Goal: Communication & Community: Ask a question

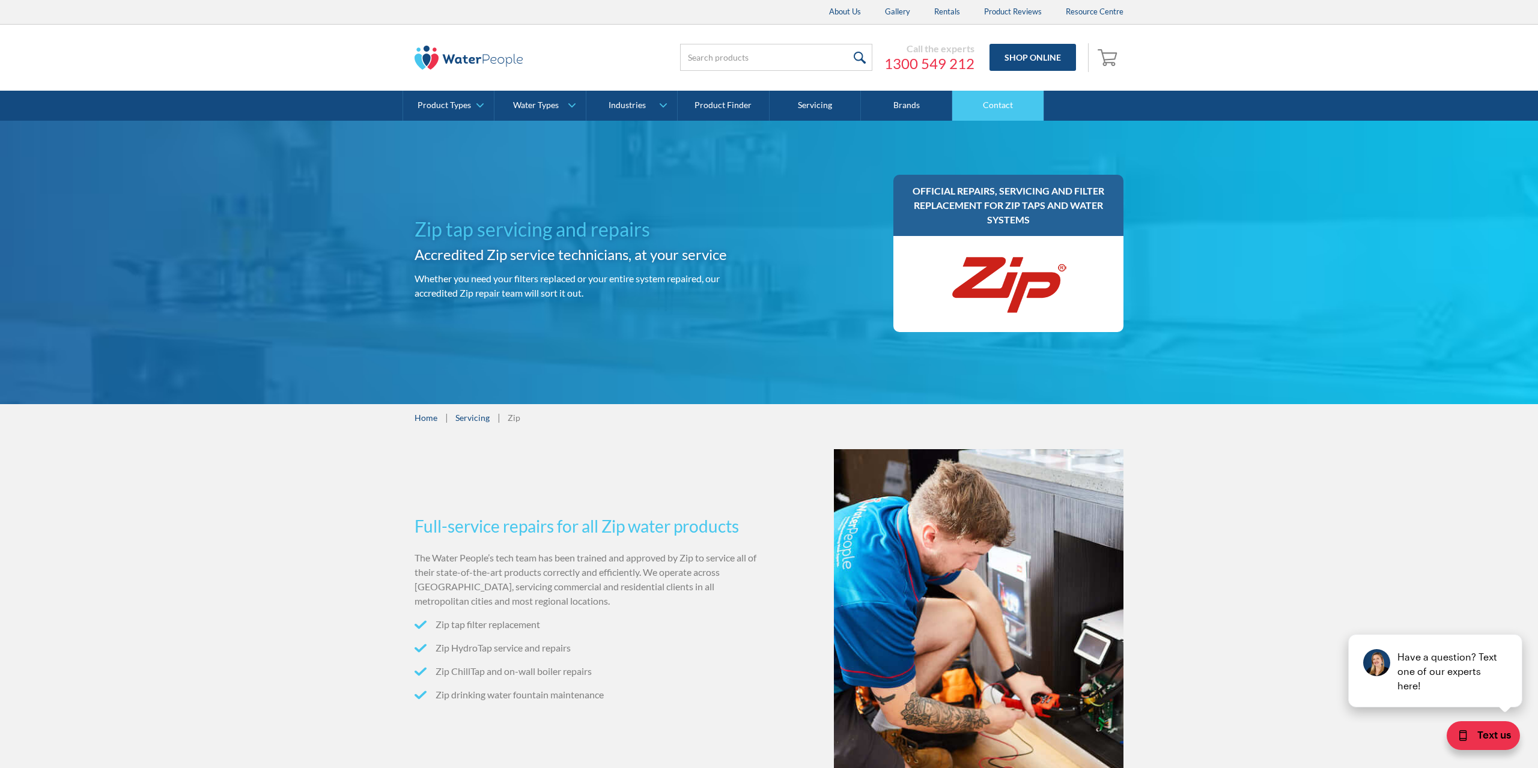
click at [981, 99] on link "Contact" at bounding box center [997, 106] width 91 height 30
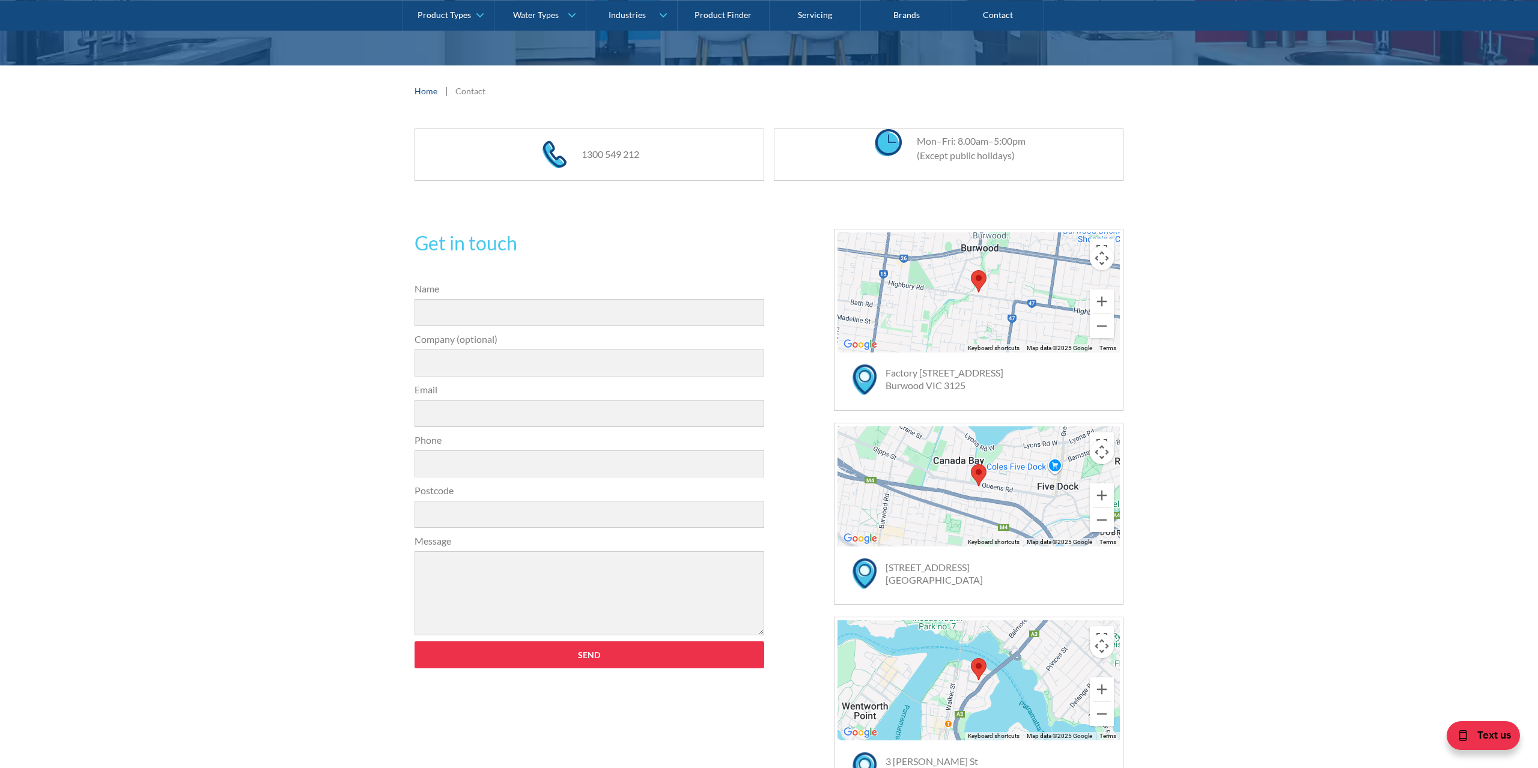
drag, startPoint x: 1249, startPoint y: 381, endPoint x: 864, endPoint y: 413, distance: 386.5
click at [1249, 382] on div "Get in touch Name Company (optional) Email Phone Postcode Message Send Thank yo…" at bounding box center [769, 514] width 1538 height 643
click at [748, 305] on input "Name" at bounding box center [590, 312] width 350 height 27
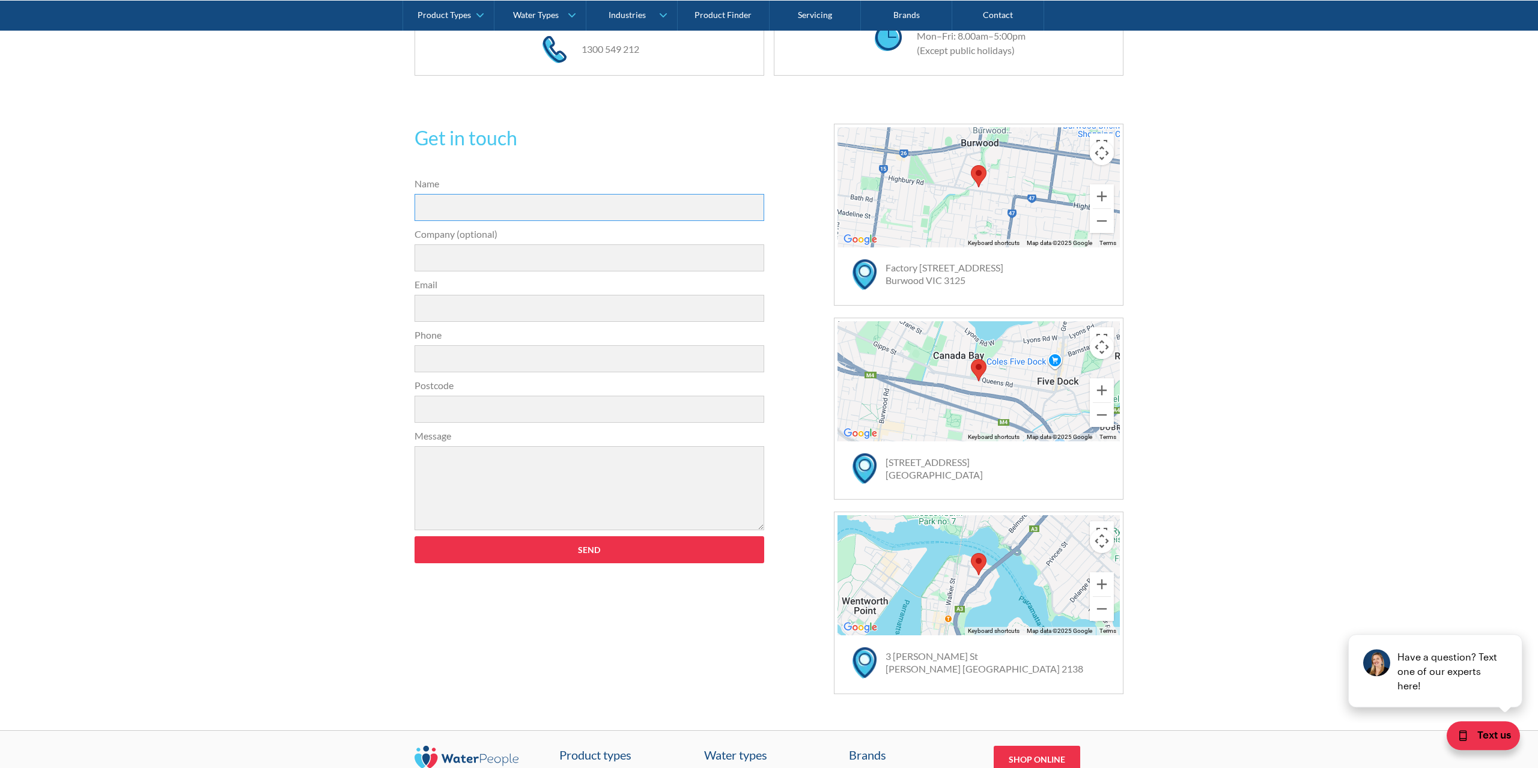
scroll to position [214, 0]
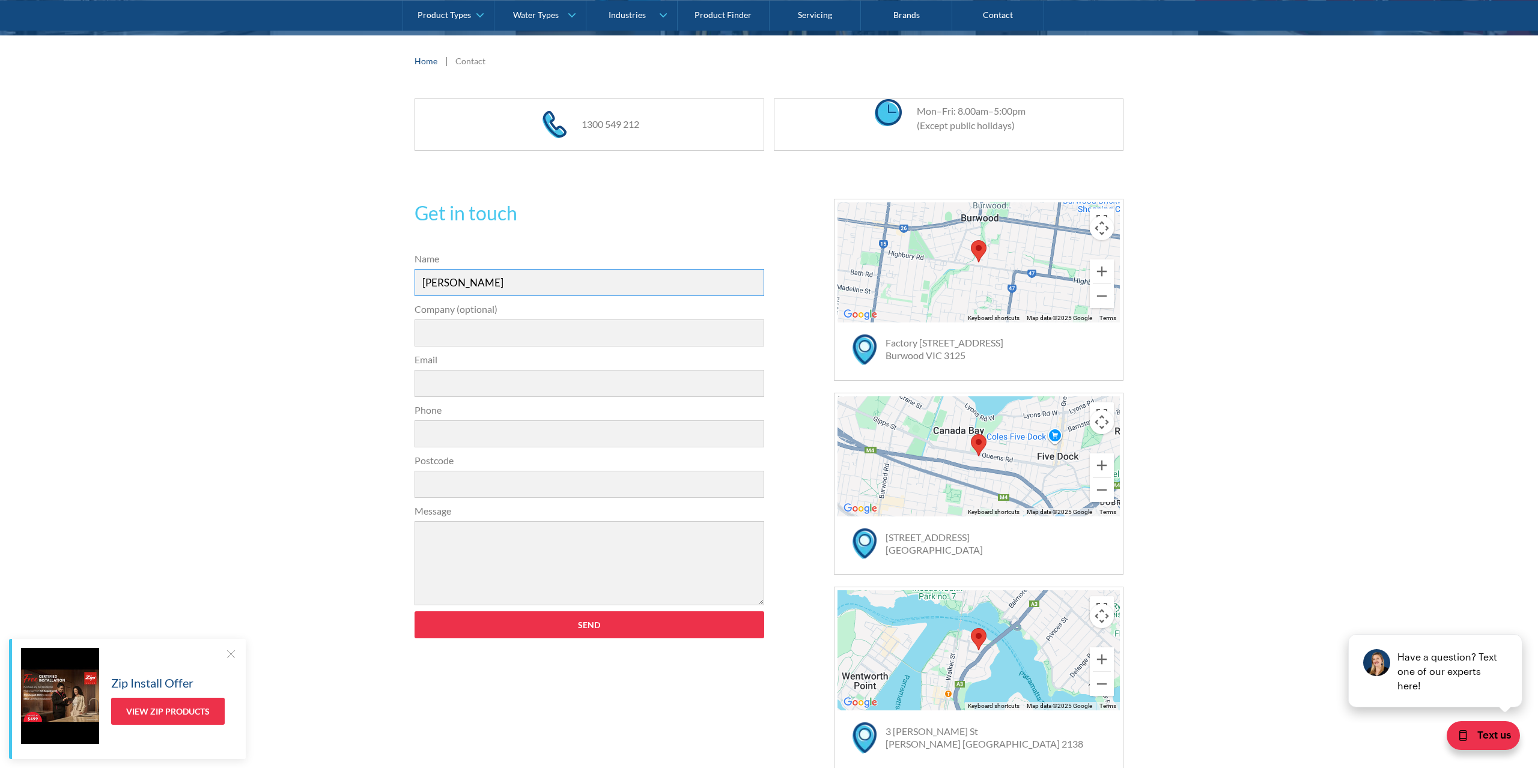
type input "Elijah"
type input "Birkenstock Australia"
type input "officecoordinator@birkenstock.com.au"
click at [461, 452] on form "31a2535b1fa56df3e4085a503ca978b33ae07608c9274f6380584a90323ec471d39657e024ac02a…" at bounding box center [590, 451] width 362 height 399
click at [476, 440] on input "Phone" at bounding box center [590, 434] width 350 height 27
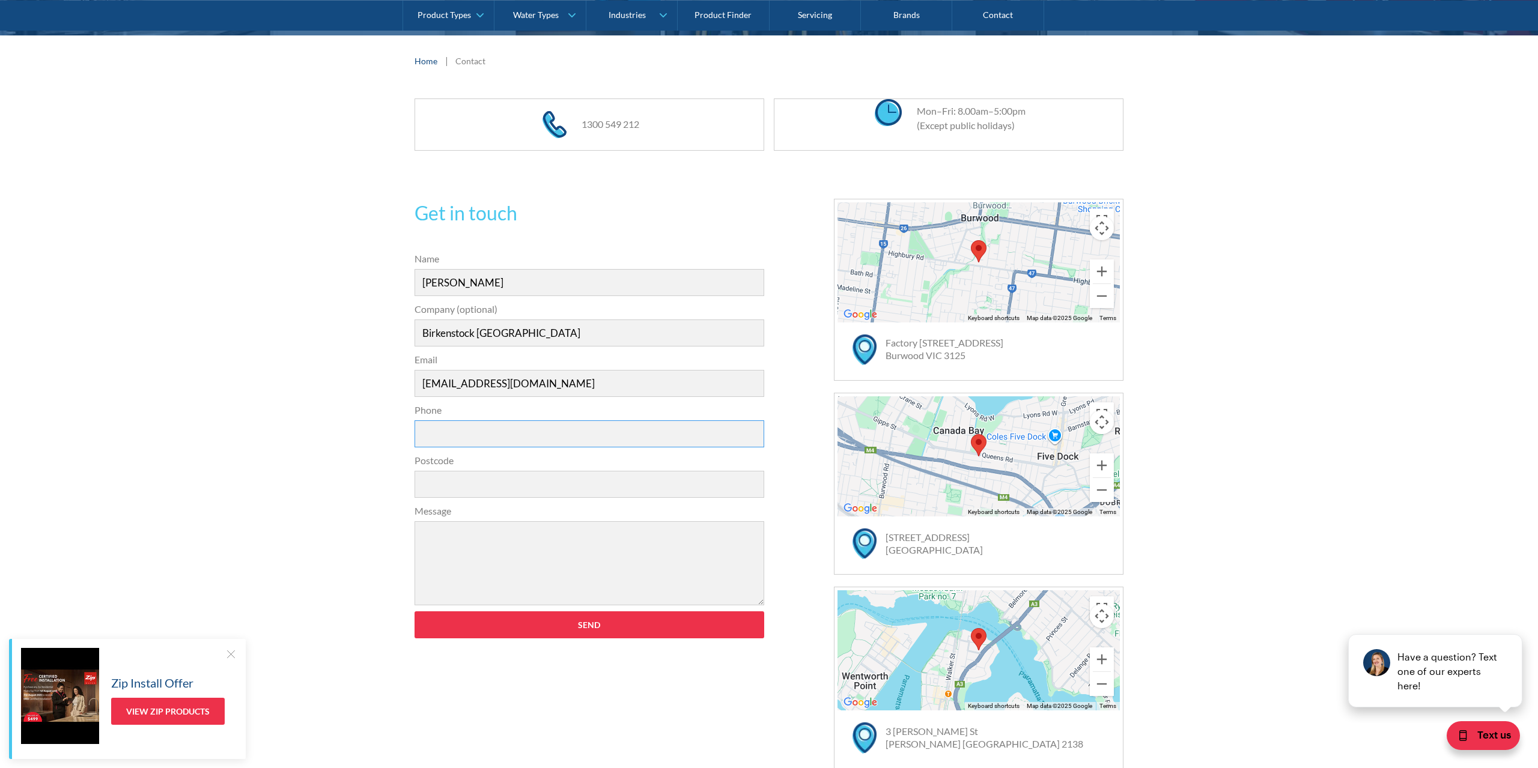
paste input "9948 7800"
type input "039948 7800"
click at [349, 474] on div "Get in touch 31a2535b1fa56df3e4085a503ca978b33ae07608c9274f6380584a90323ec471d3…" at bounding box center [769, 484] width 1538 height 643
click at [432, 476] on input "Postcode" at bounding box center [590, 484] width 350 height 27
type input "3053"
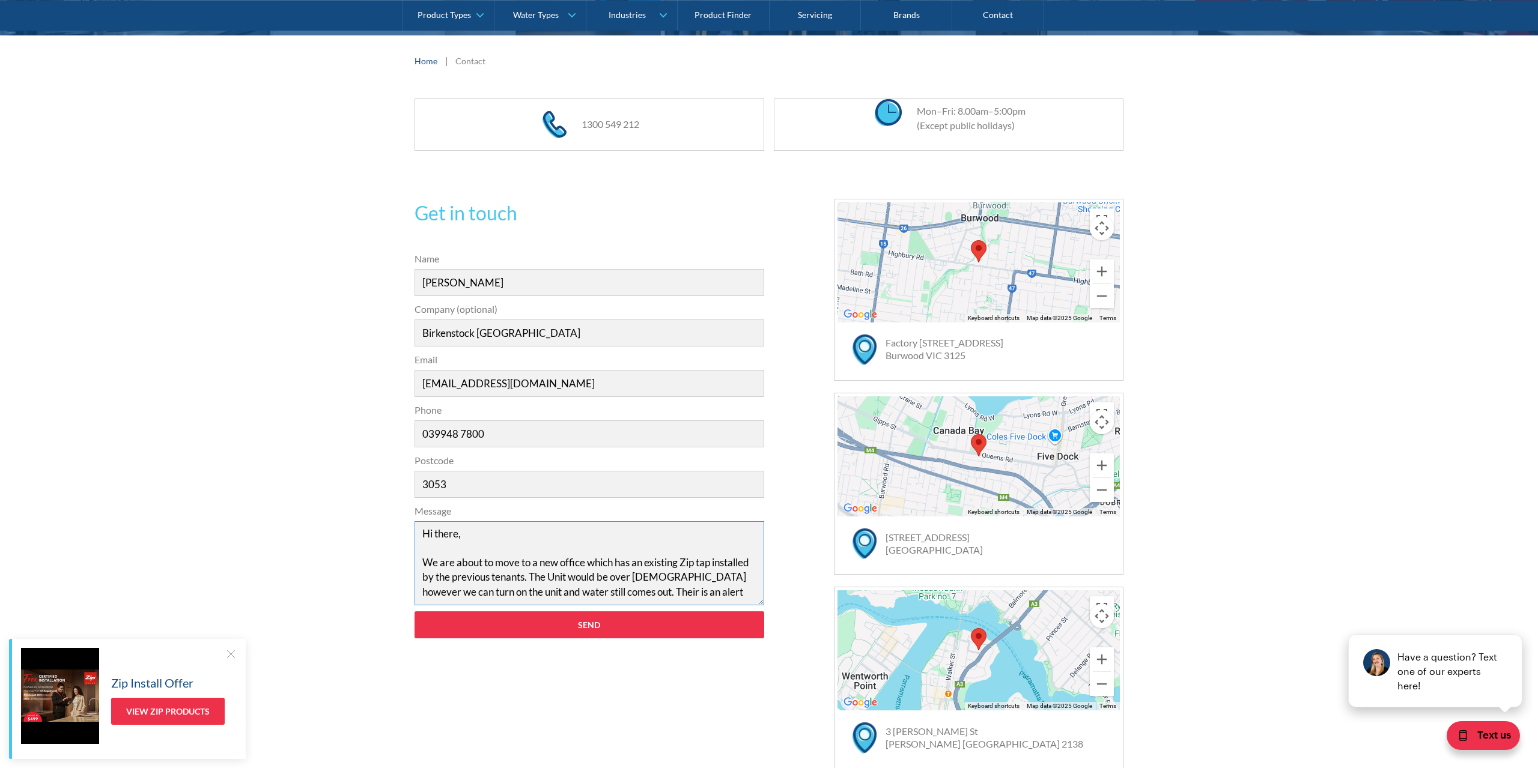
click at [647, 598] on textarea "Hi there, We are about to move to a new office which has an existing Zip tap in…" at bounding box center [590, 563] width 350 height 84
click at [649, 595] on textarea "Hi there, We are about to move to a new office which has an existing Zip tap in…" at bounding box center [590, 563] width 350 height 84
click at [752, 595] on textarea "Hi there, We are about to move to a new office which has an existing Zip tap in…" at bounding box center [590, 563] width 350 height 84
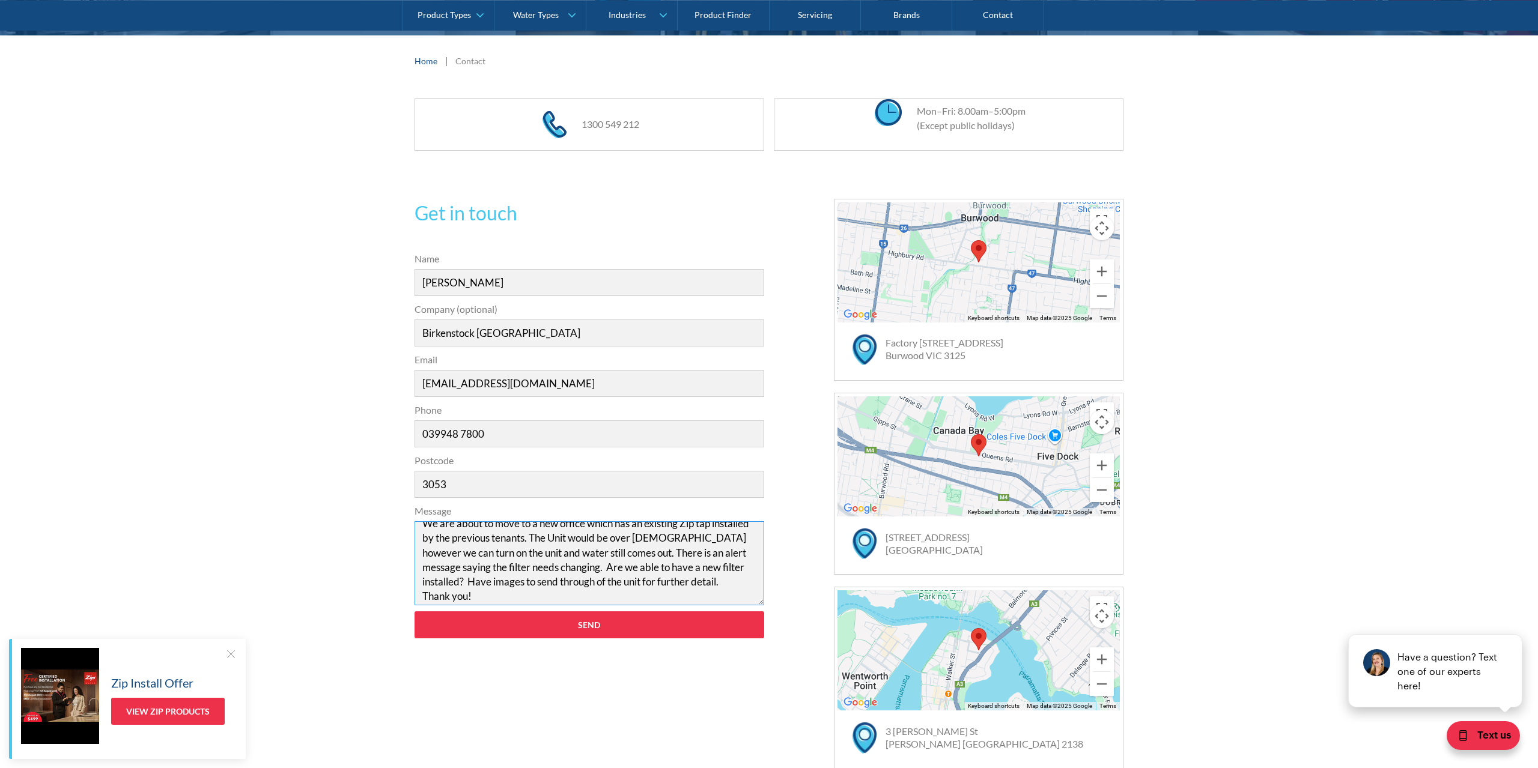
type textarea "Hi there, We are about to move to a new office which has an existing Zip tap in…"
click at [637, 643] on form "31a2535b1fa56df3e4085a503ca978b33ae07608c9274f6380584a90323ec471d39657e024ac02a…" at bounding box center [590, 451] width 362 height 399
click at [637, 636] on input "Send" at bounding box center [590, 625] width 350 height 27
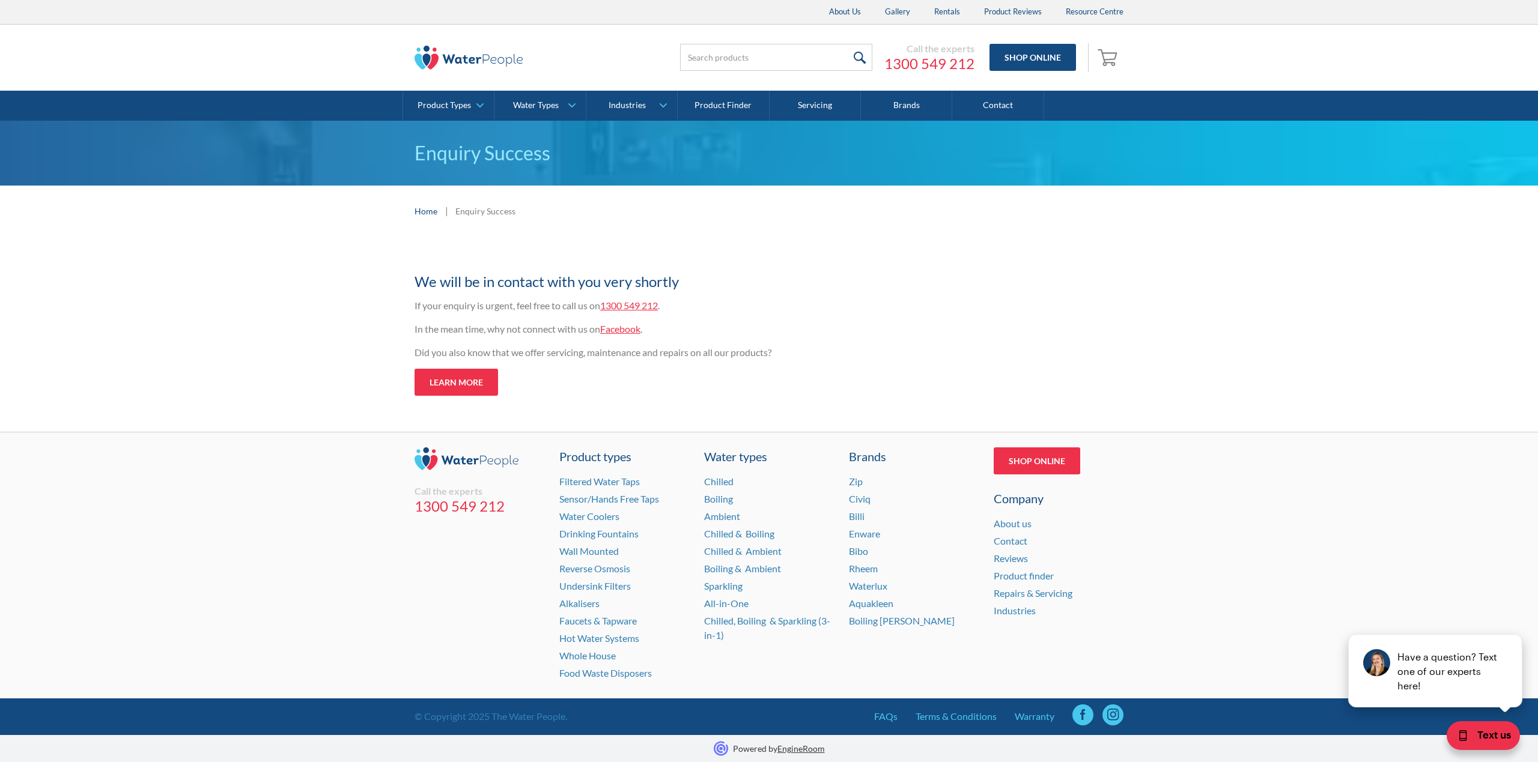
drag, startPoint x: 544, startPoint y: 610, endPoint x: 822, endPoint y: 567, distance: 281.5
click at [543, 607] on div "Call the experts 1300 549 212 Product types Filtered Water Taps Sensor/Hands Fr…" at bounding box center [769, 566] width 709 height 266
